Goal: Find specific page/section: Find specific page/section

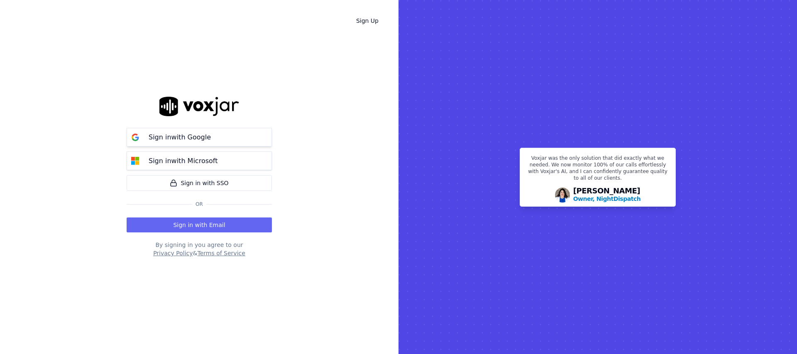
click at [201, 141] on p "Sign in with Google" at bounding box center [180, 137] width 62 height 10
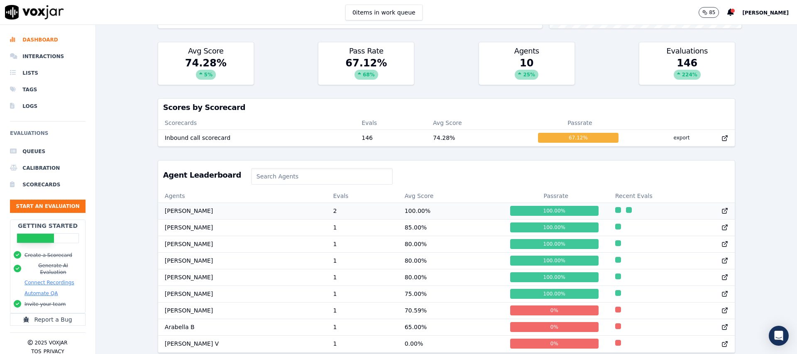
scroll to position [267, 0]
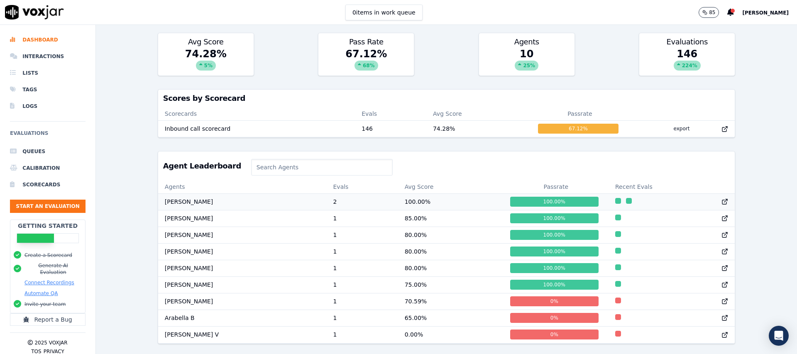
click at [208, 201] on td "[PERSON_NAME]" at bounding box center [242, 201] width 168 height 17
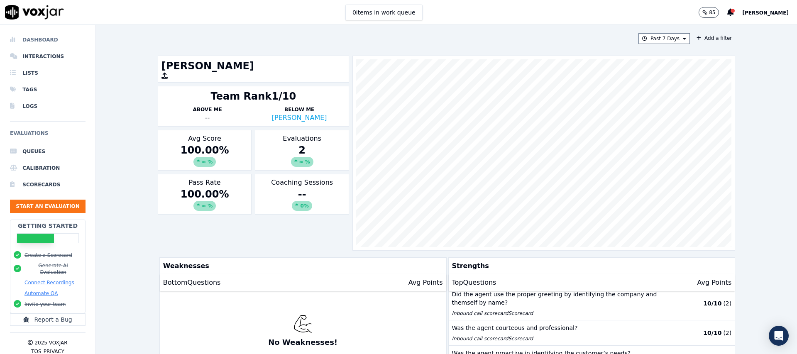
click at [49, 39] on li "Dashboard" at bounding box center [48, 40] width 76 height 17
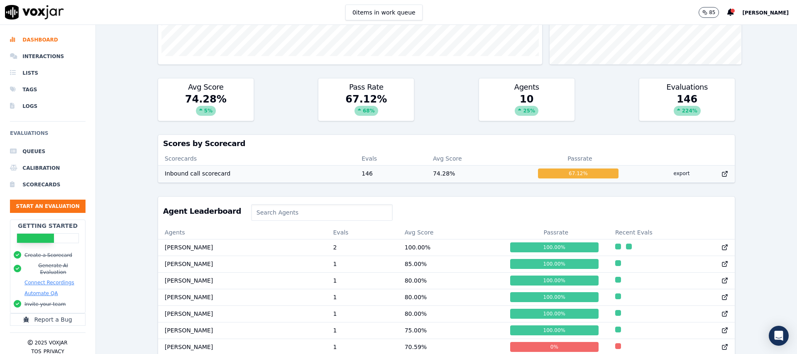
scroll to position [267, 0]
